Goal: Check status: Check status

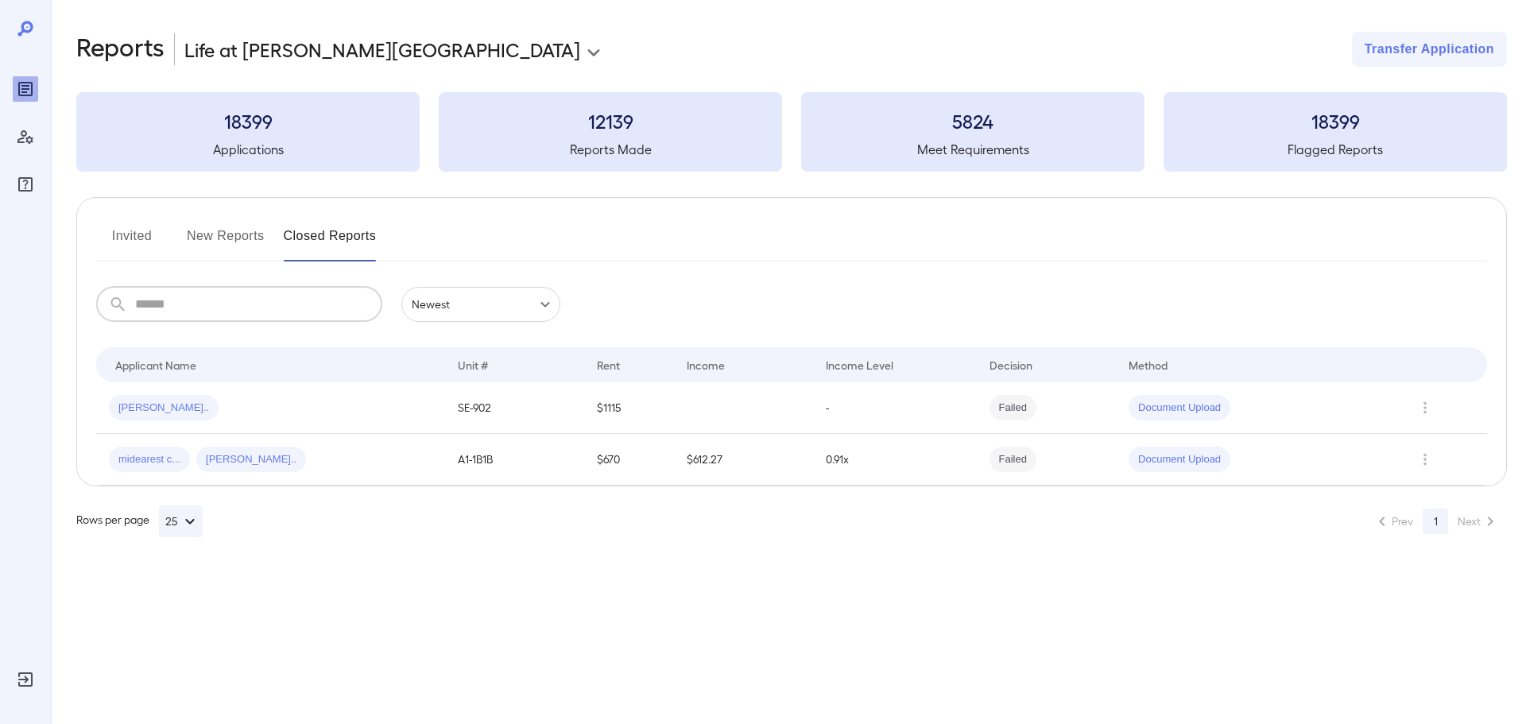
click at [219, 250] on button "New Reports" at bounding box center [226, 242] width 78 height 38
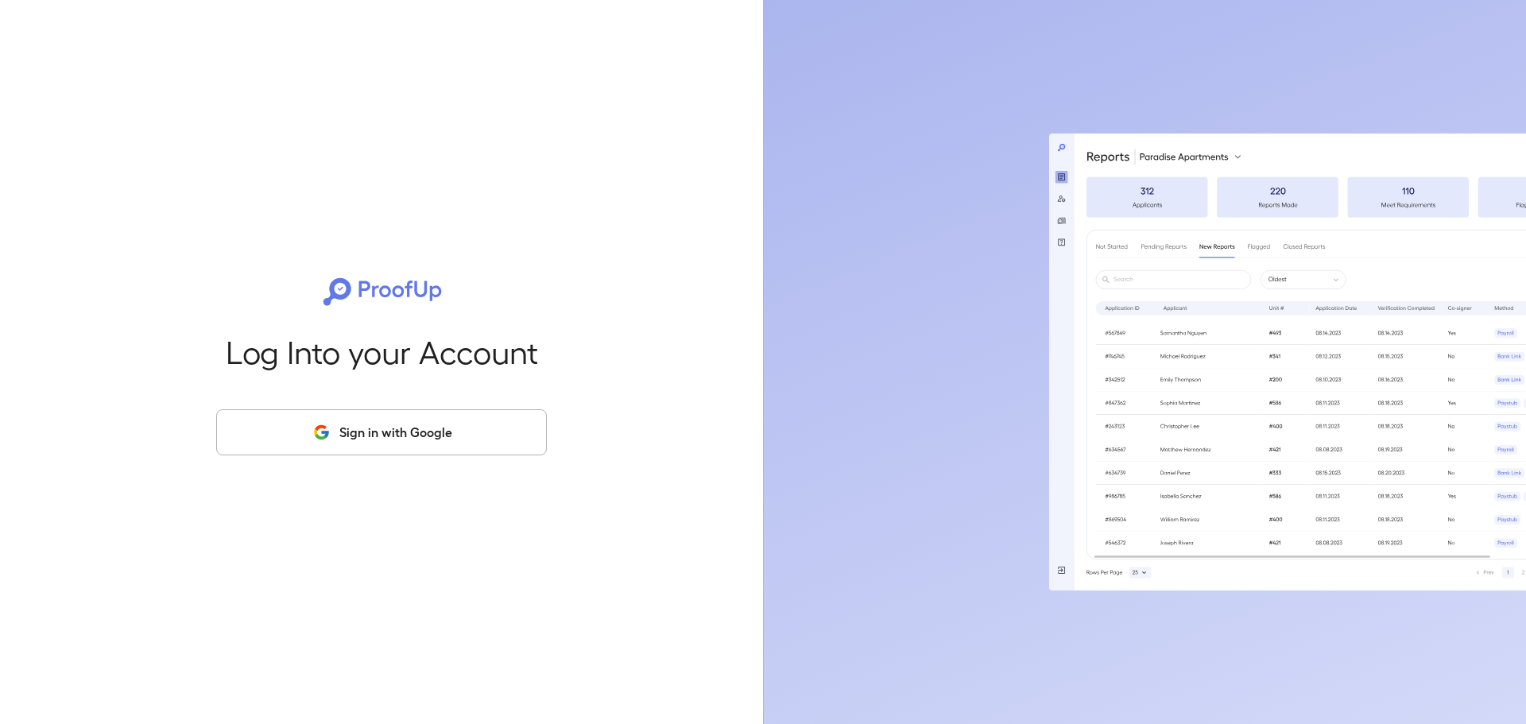
click at [327, 444] on button "Sign in with Google" at bounding box center [381, 432] width 331 height 46
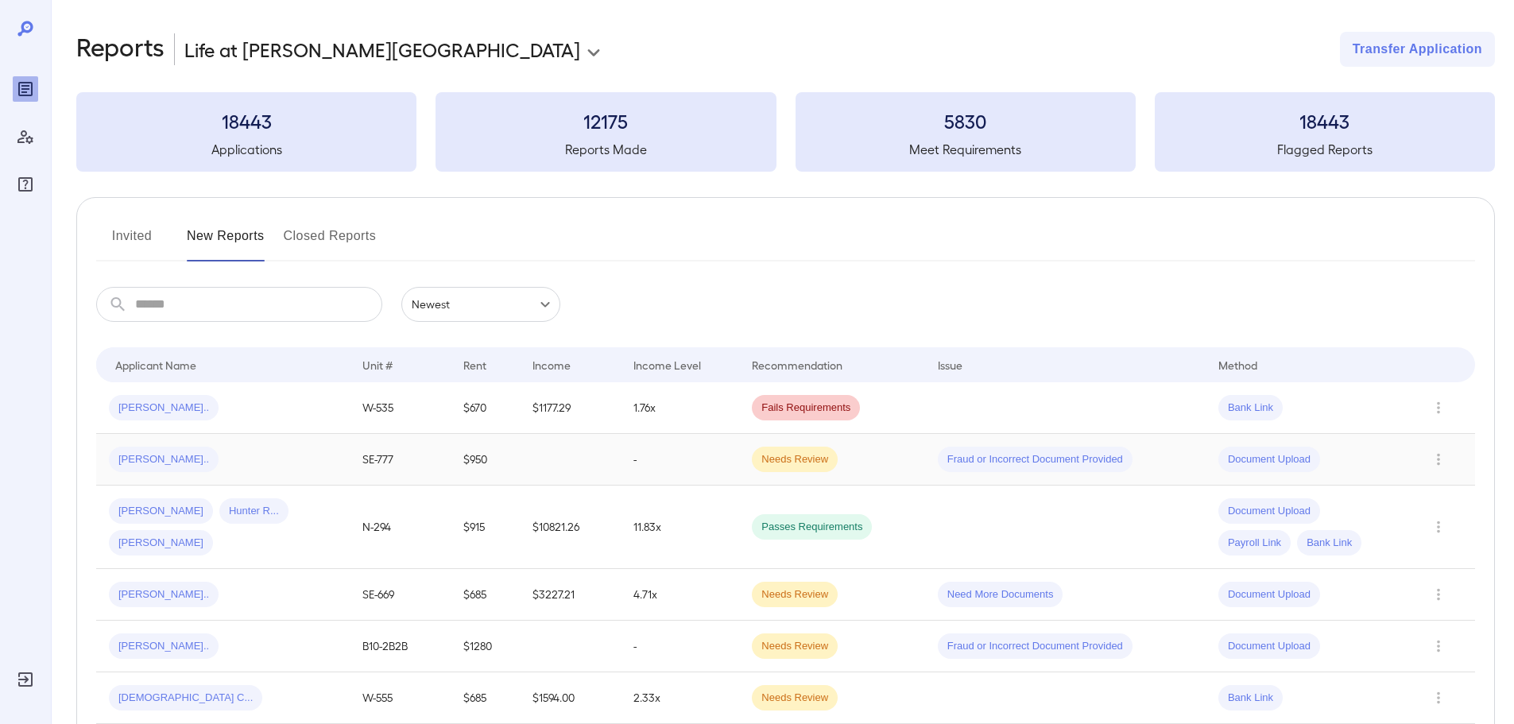
click at [131, 452] on span "[PERSON_NAME].." at bounding box center [164, 459] width 110 height 15
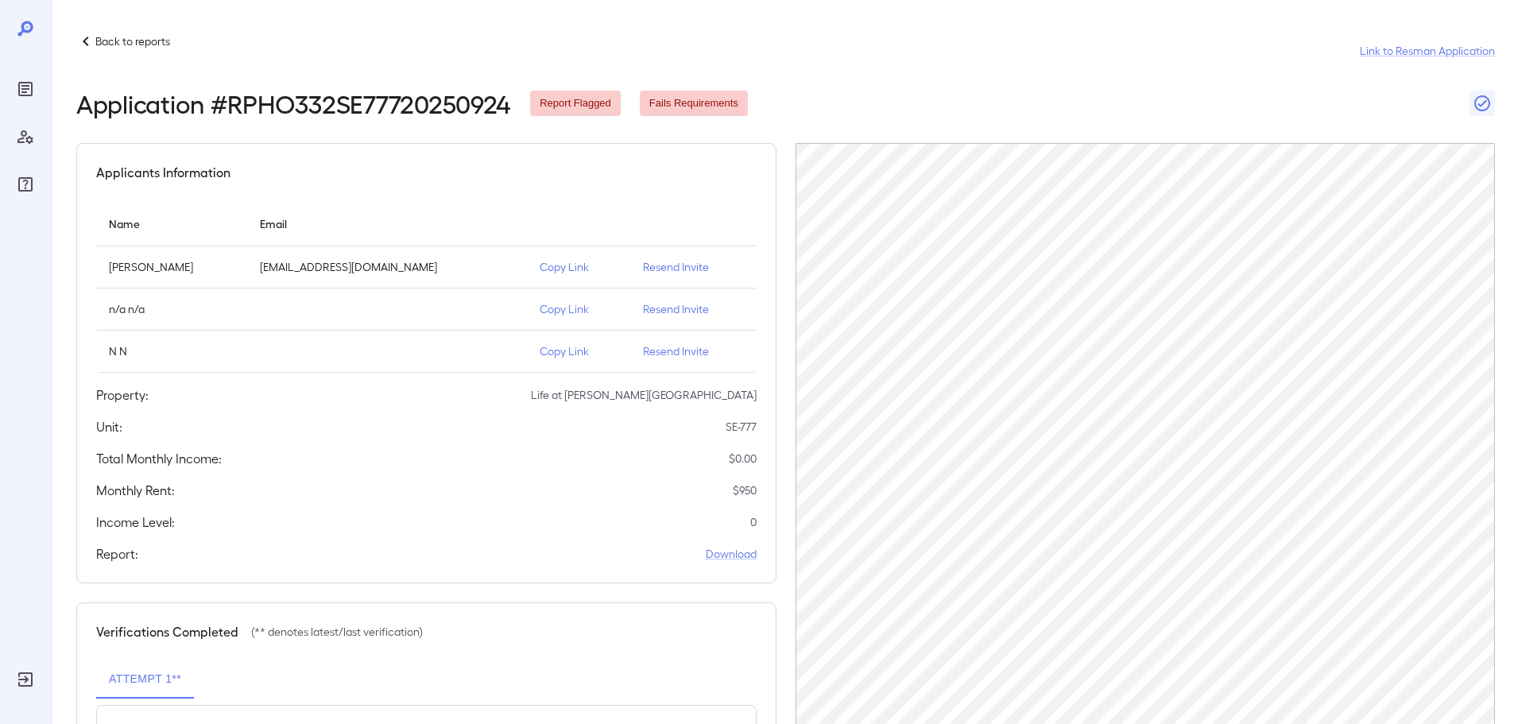
click at [139, 37] on p "Back to reports" at bounding box center [132, 41] width 75 height 16
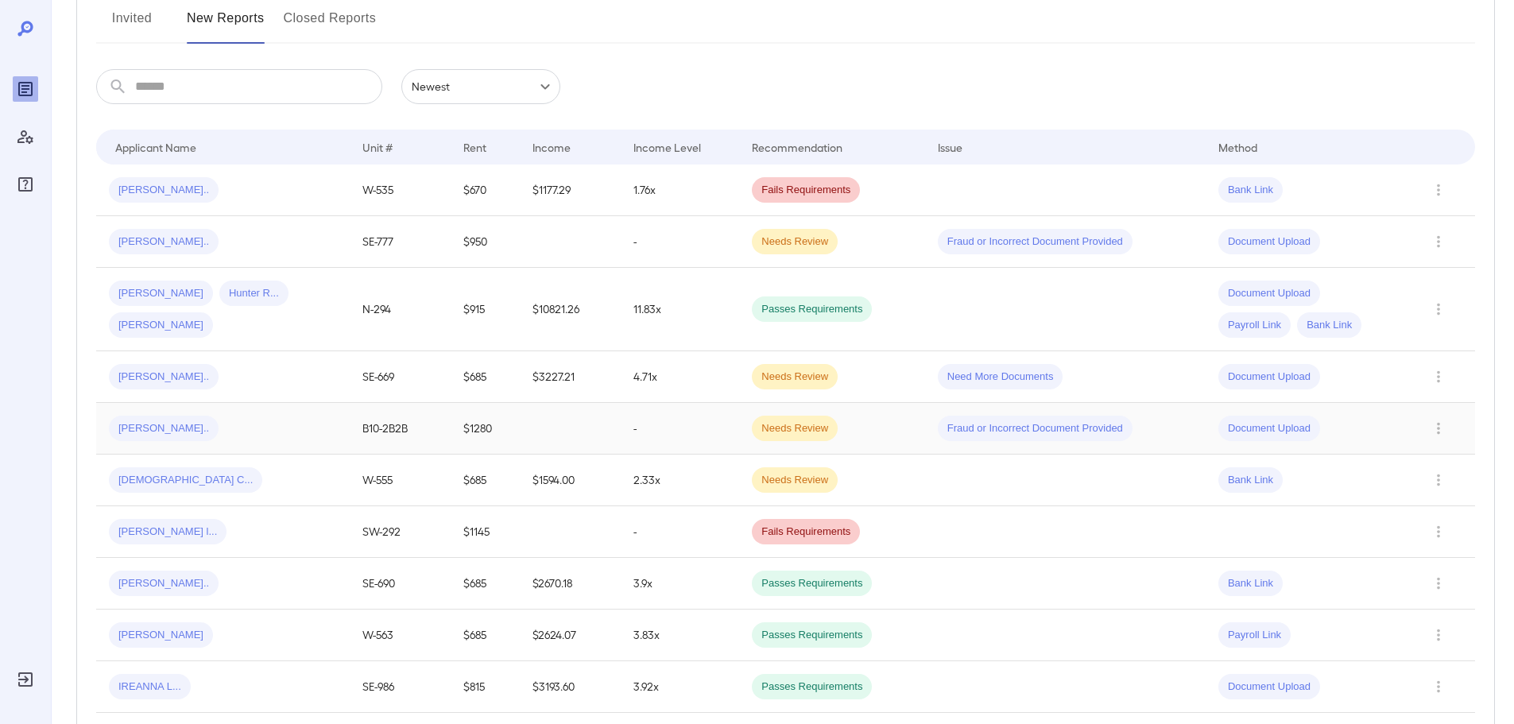
scroll to position [238, 0]
